Goal: Information Seeking & Learning: Learn about a topic

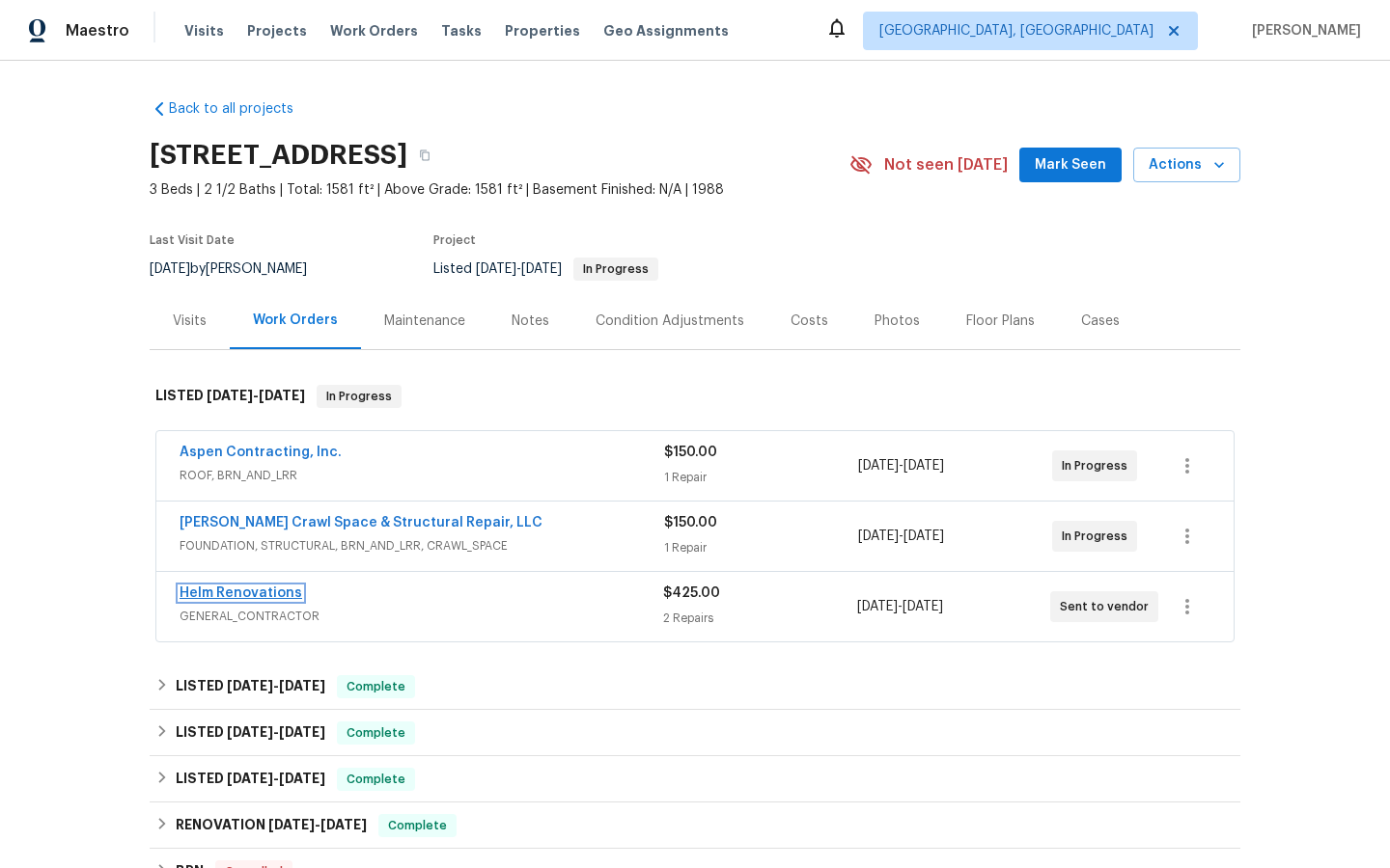
click at [262, 590] on link "Helm Renovations" at bounding box center [240, 593] width 123 height 14
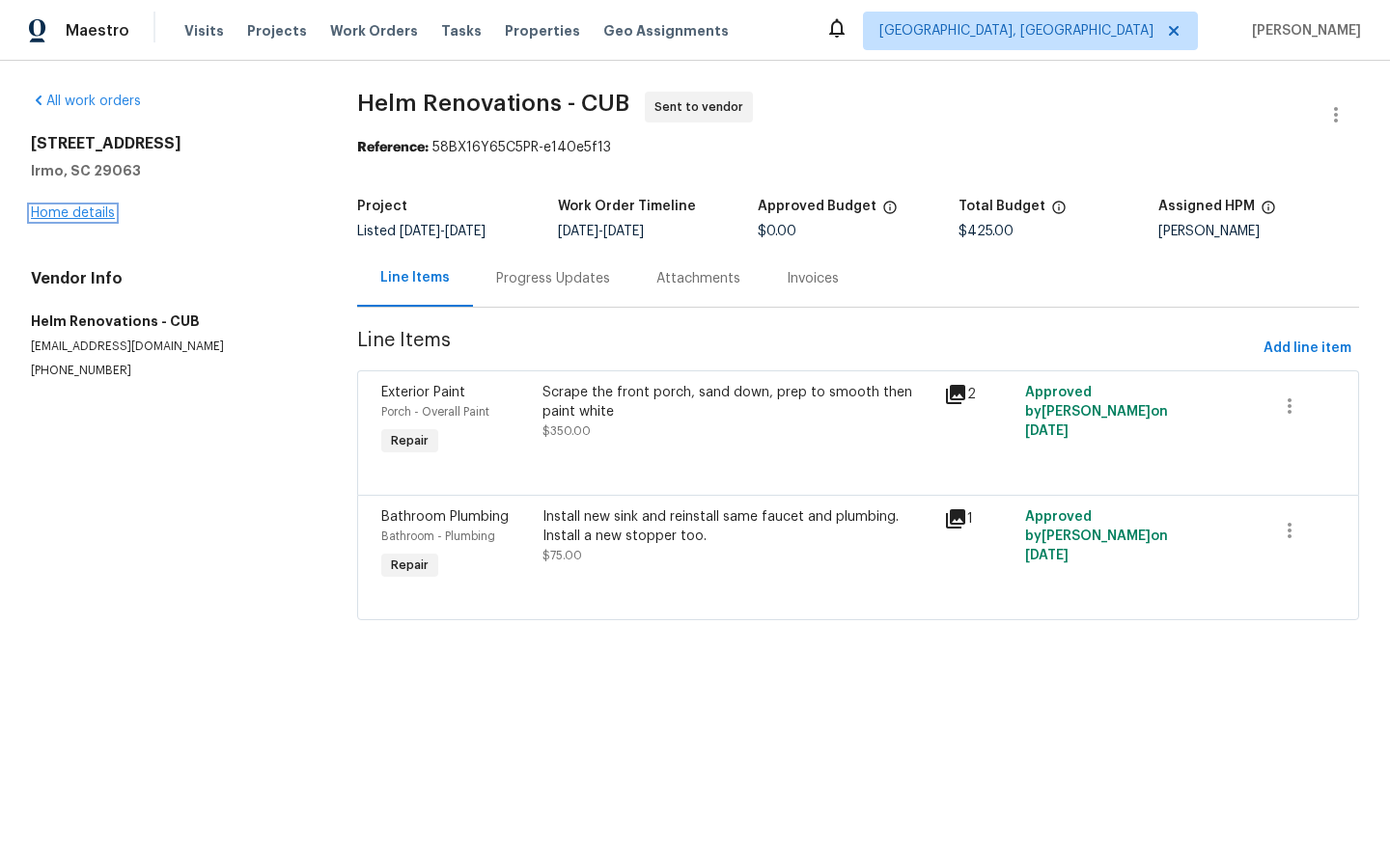
click at [59, 217] on link "Home details" at bounding box center [73, 214] width 84 height 14
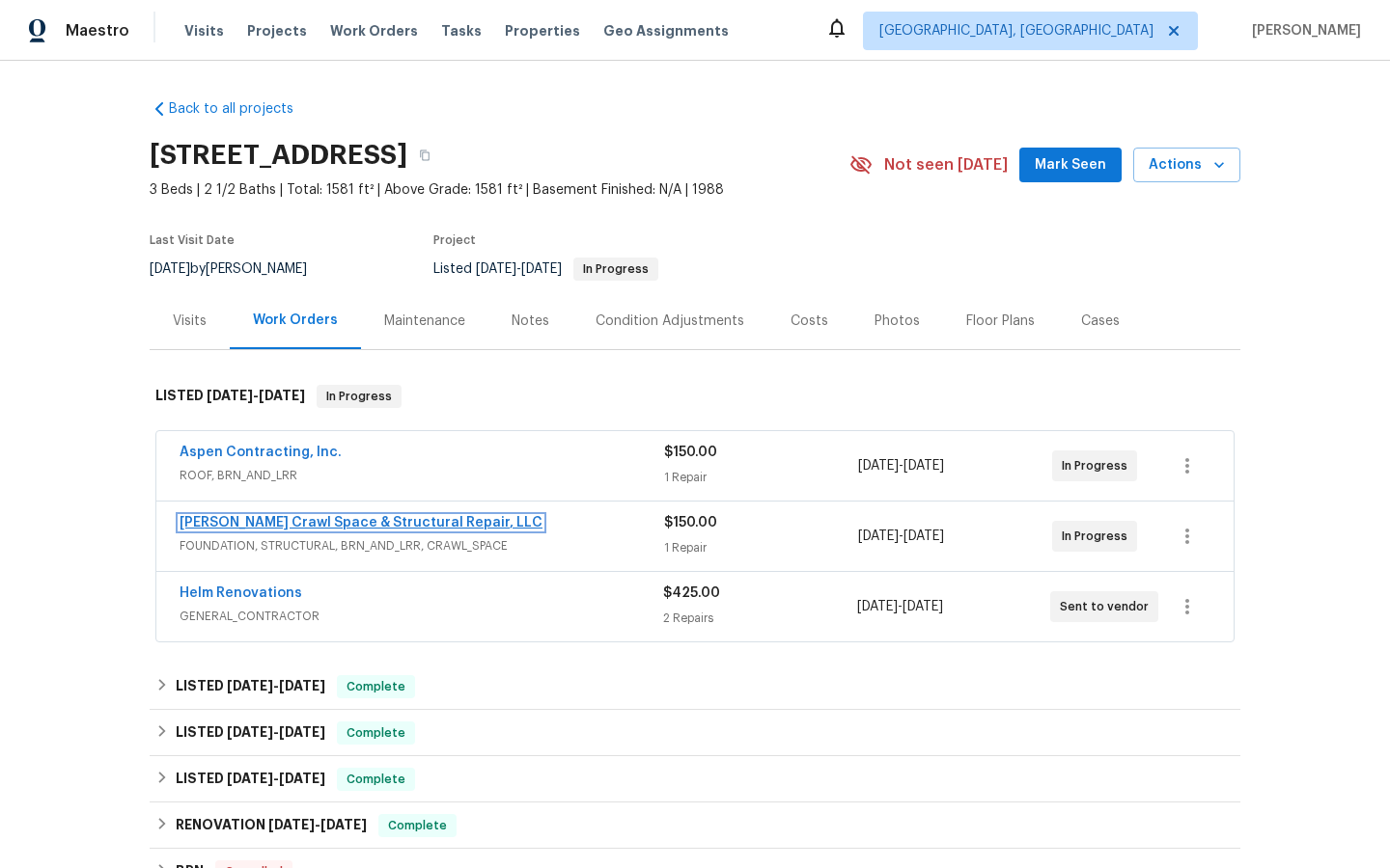
click at [272, 522] on link "[PERSON_NAME] Crawl Space & Structural Repair, LLC" at bounding box center [361, 523] width 363 height 14
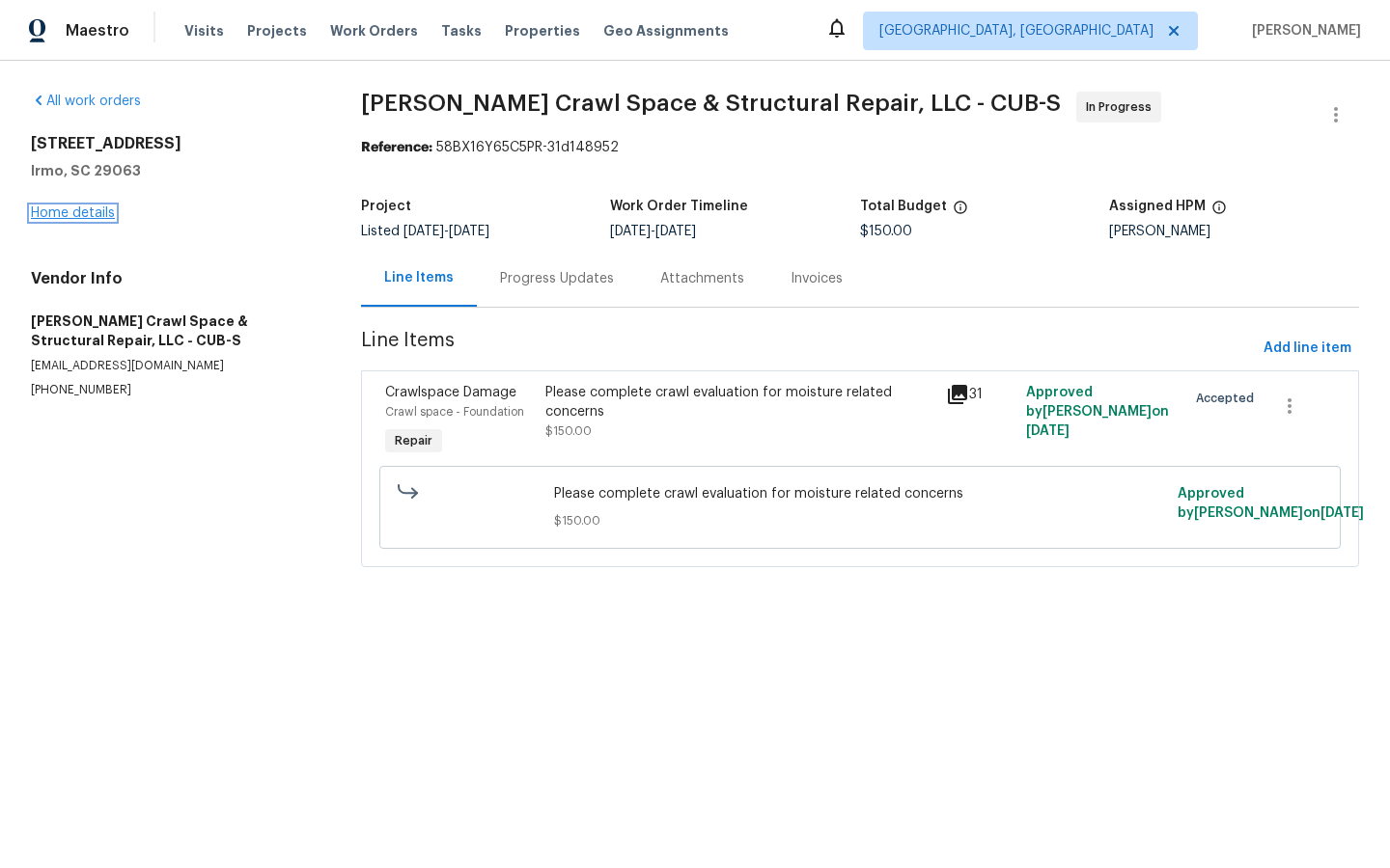
click at [74, 209] on link "Home details" at bounding box center [73, 214] width 84 height 14
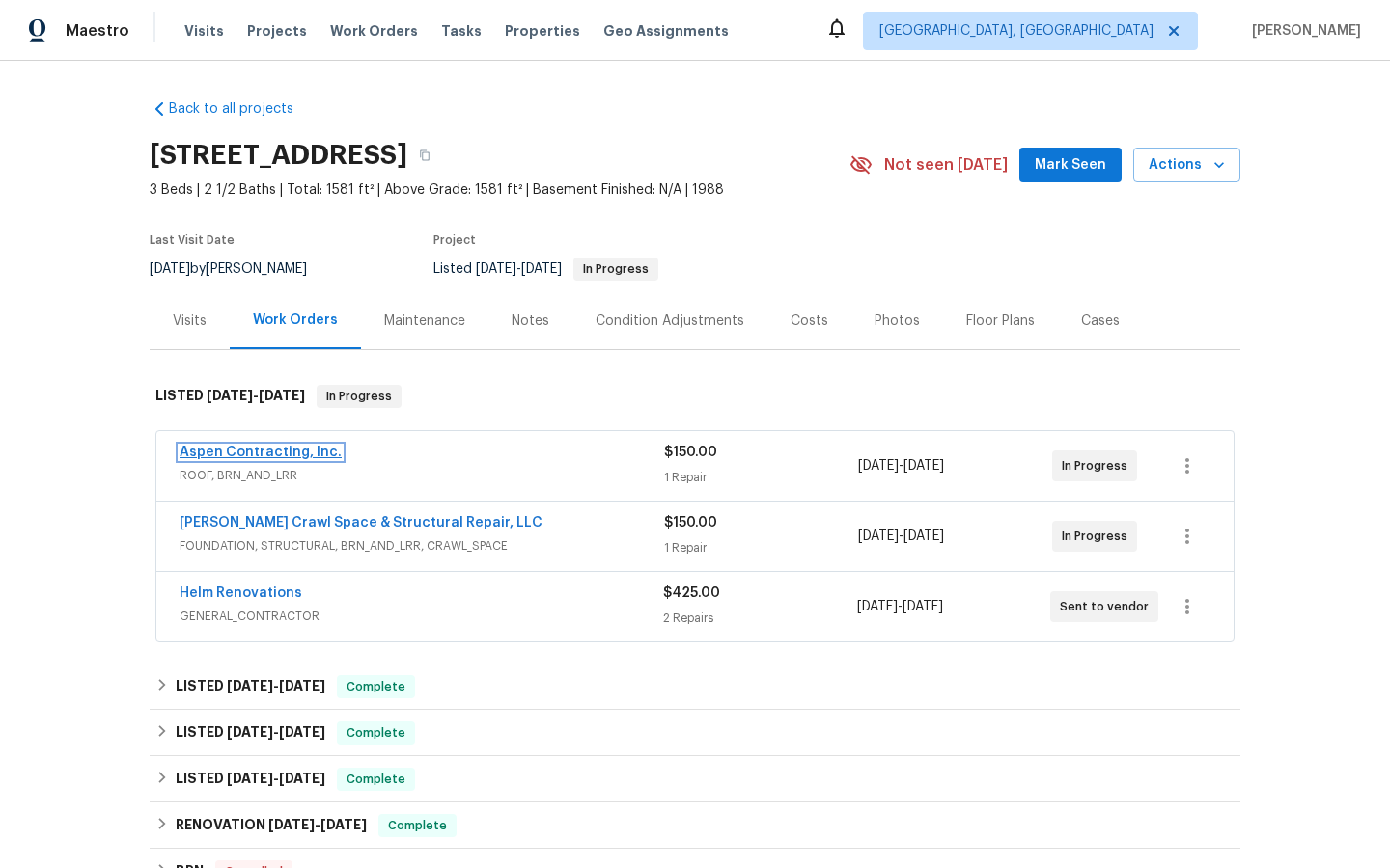
click at [245, 450] on link "Aspen Contracting, Inc." at bounding box center [260, 453] width 162 height 14
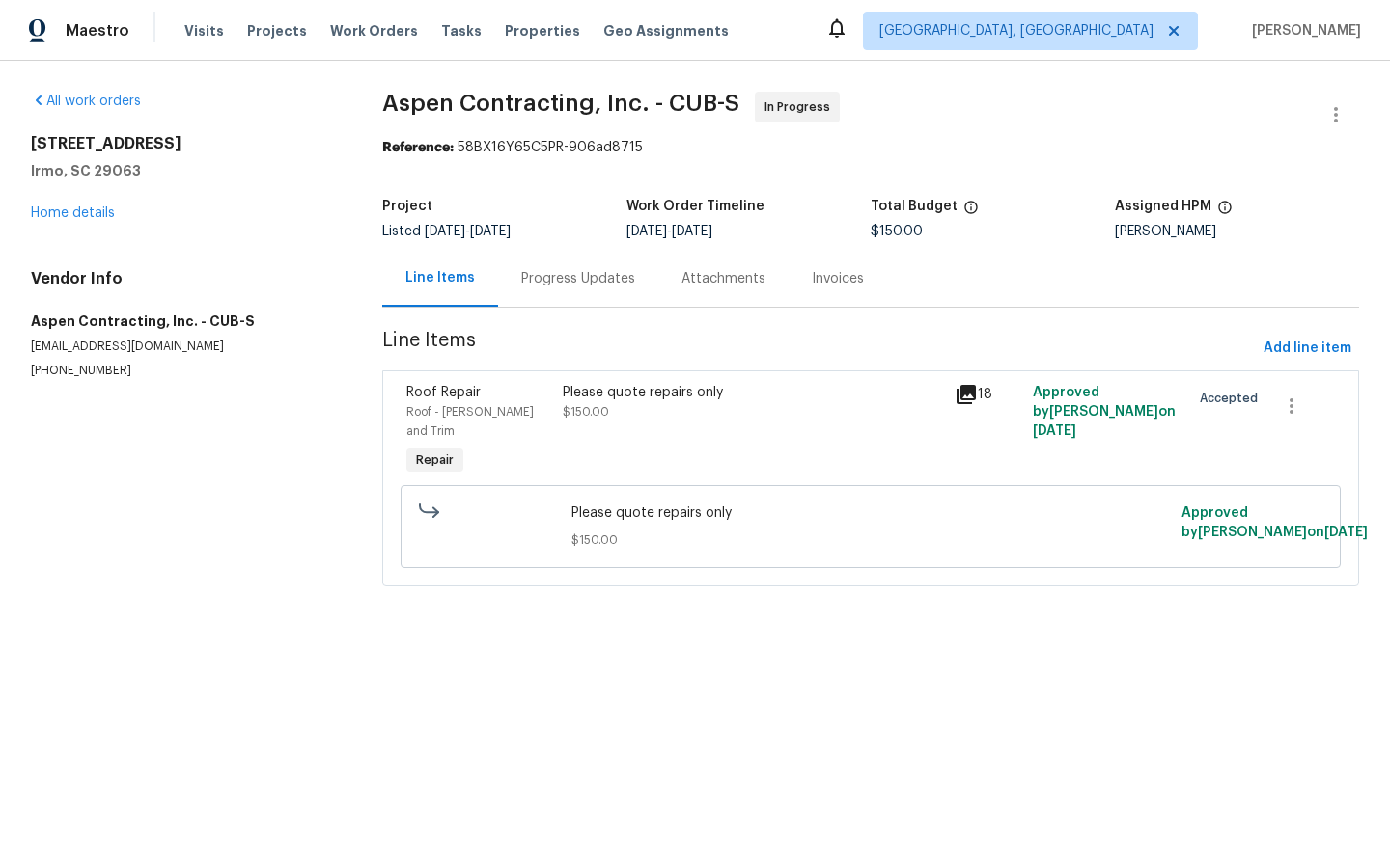
click at [969, 393] on icon at bounding box center [966, 395] width 20 height 20
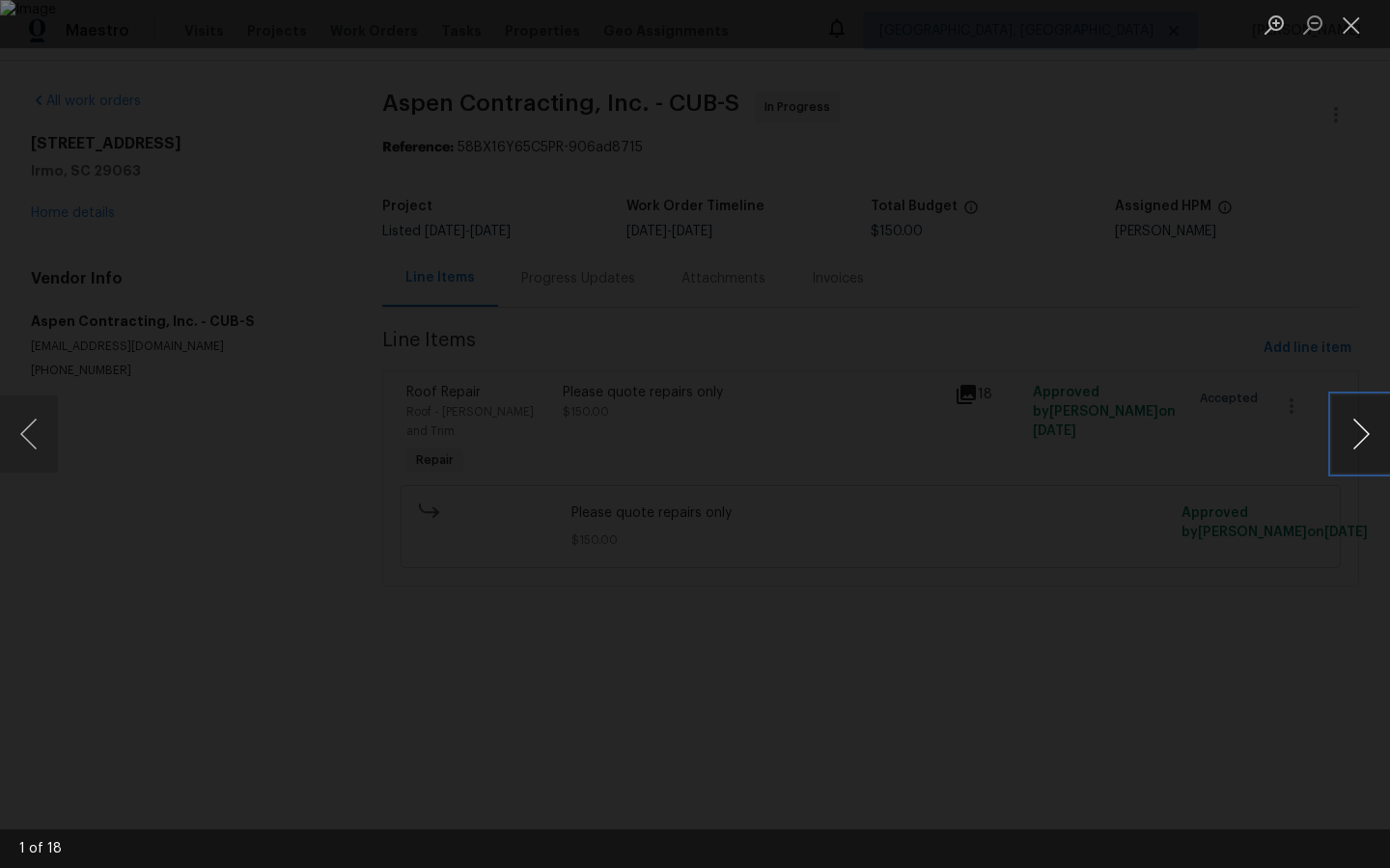
click at [1369, 428] on button "Next image" at bounding box center [1361, 434] width 58 height 77
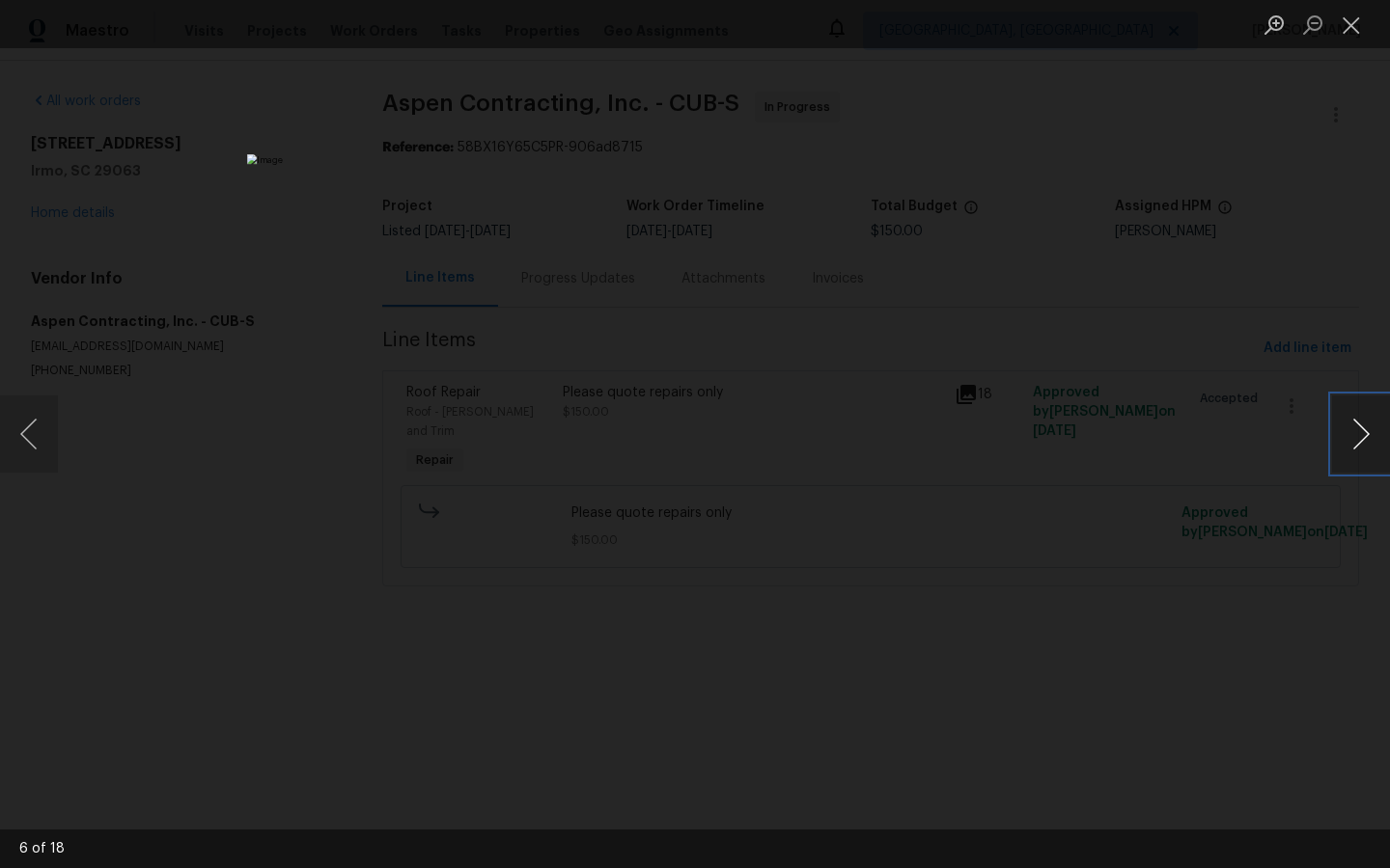
click at [1369, 428] on button "Next image" at bounding box center [1361, 434] width 58 height 77
click at [1148, 568] on div "Lightbox" at bounding box center [695, 434] width 1390 height 868
